Goal: Task Accomplishment & Management: Manage account settings

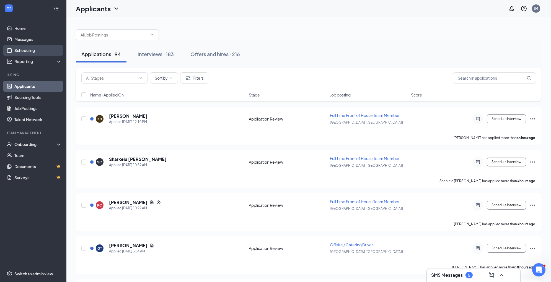
click at [37, 51] on link "Scheduling" at bounding box center [37, 50] width 47 height 11
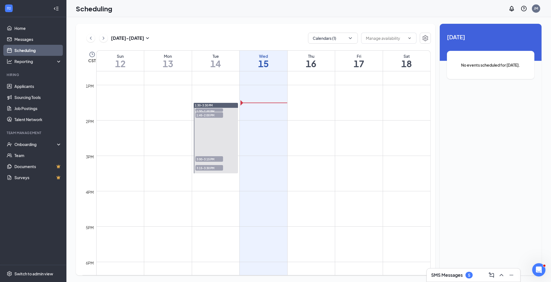
scroll to position [443, 0]
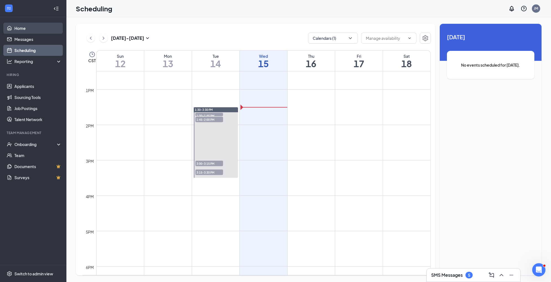
click at [32, 30] on link "Home" at bounding box center [37, 28] width 47 height 11
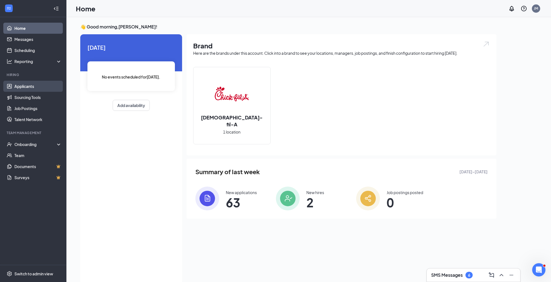
click at [43, 86] on link "Applicants" at bounding box center [37, 86] width 47 height 11
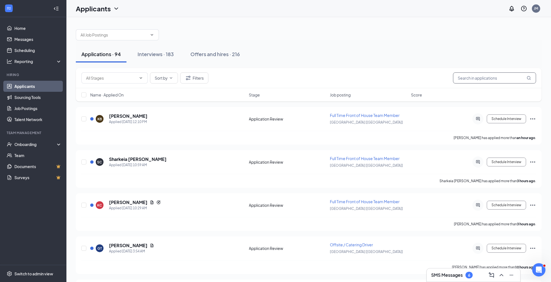
click at [467, 79] on input "text" at bounding box center [494, 78] width 83 height 11
type input "adorable"
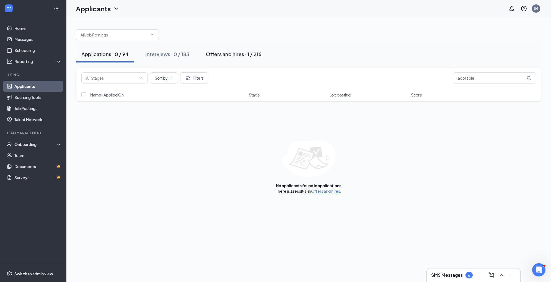
click at [258, 54] on div "Offers and hires · 1 / 216" at bounding box center [234, 54] width 56 height 7
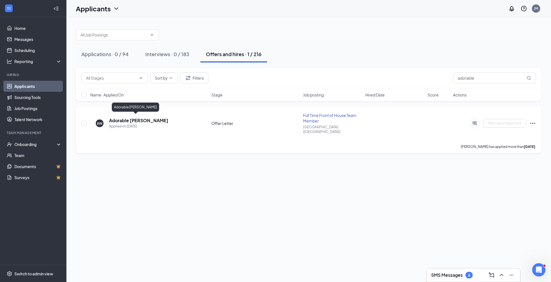
click at [128, 118] on h5 "Adorable [PERSON_NAME]" at bounding box center [138, 121] width 59 height 6
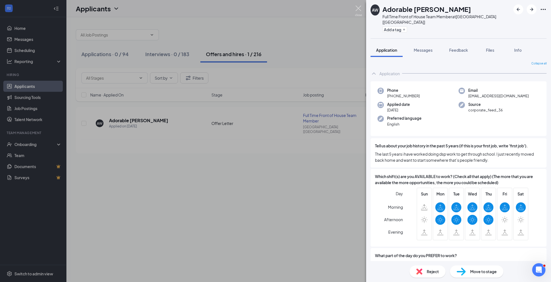
click at [360, 11] on img at bounding box center [358, 11] width 7 height 11
